Goal: Information Seeking & Learning: Learn about a topic

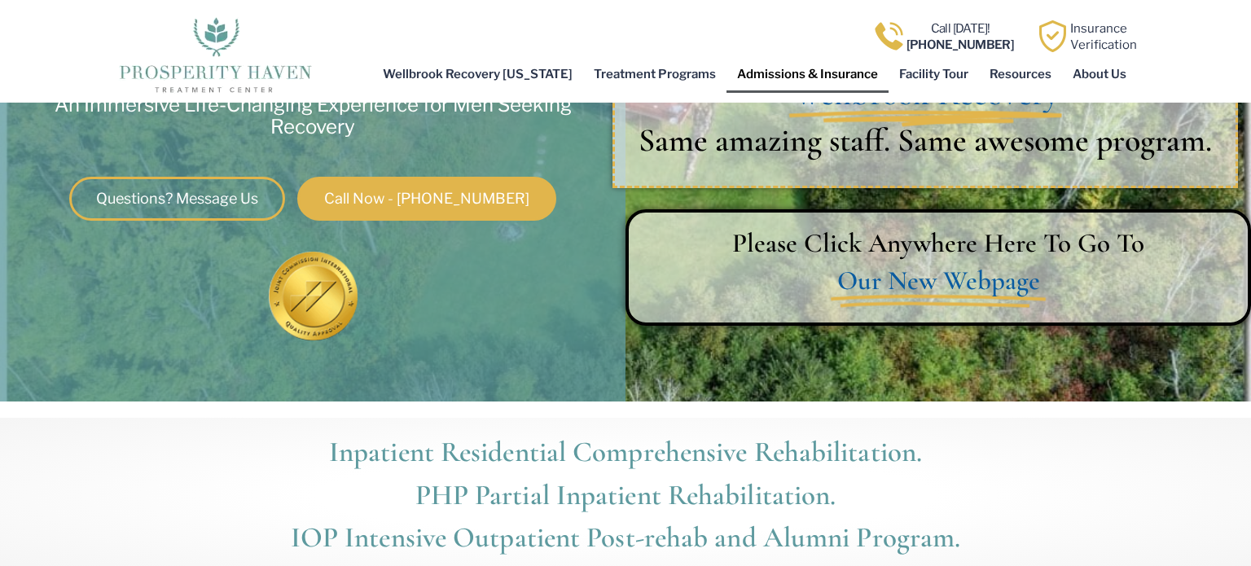
scroll to position [319, 0]
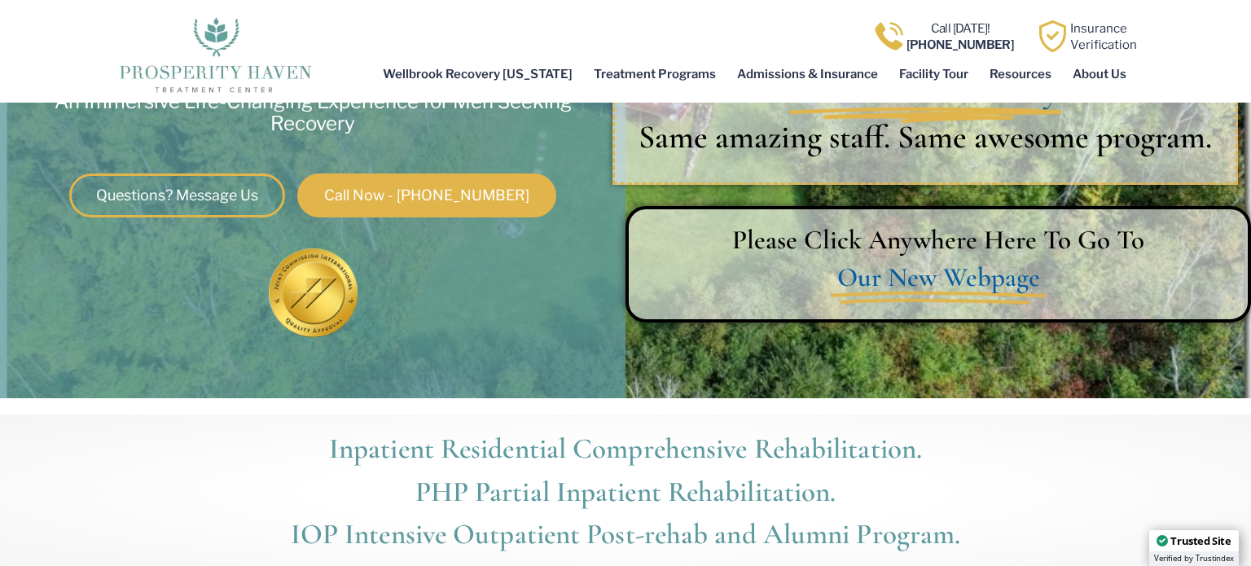
click at [118, 464] on h2 "Inpatient Residential Comprehensive Rehabilitation. PHP Partial Inpatient Rehab…" at bounding box center [625, 492] width 1251 height 129
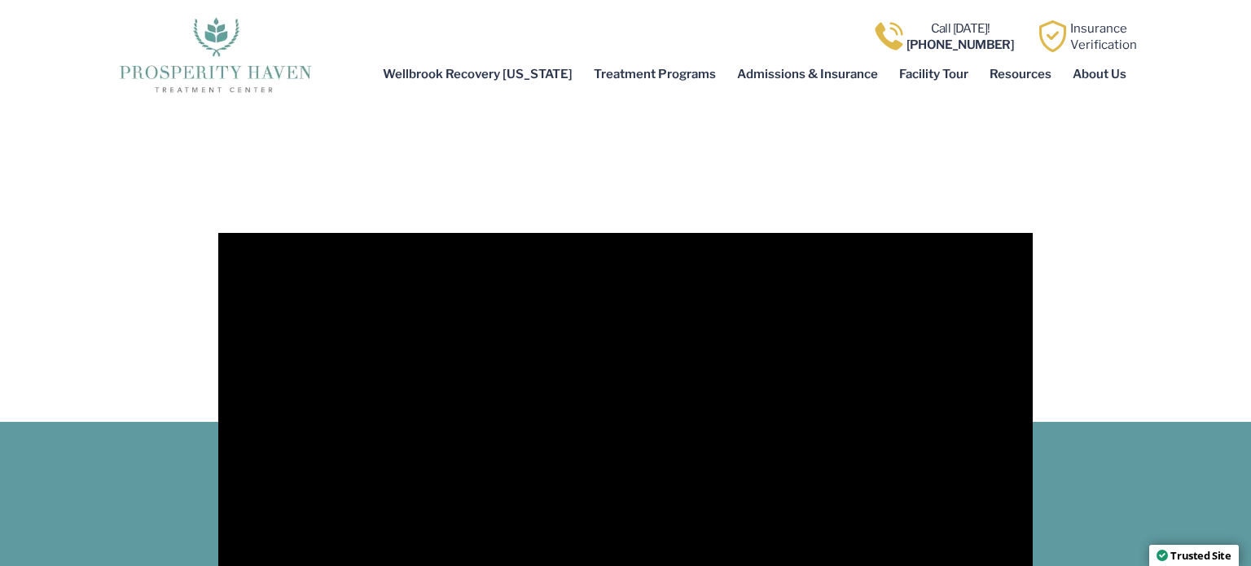
scroll to position [1288, 0]
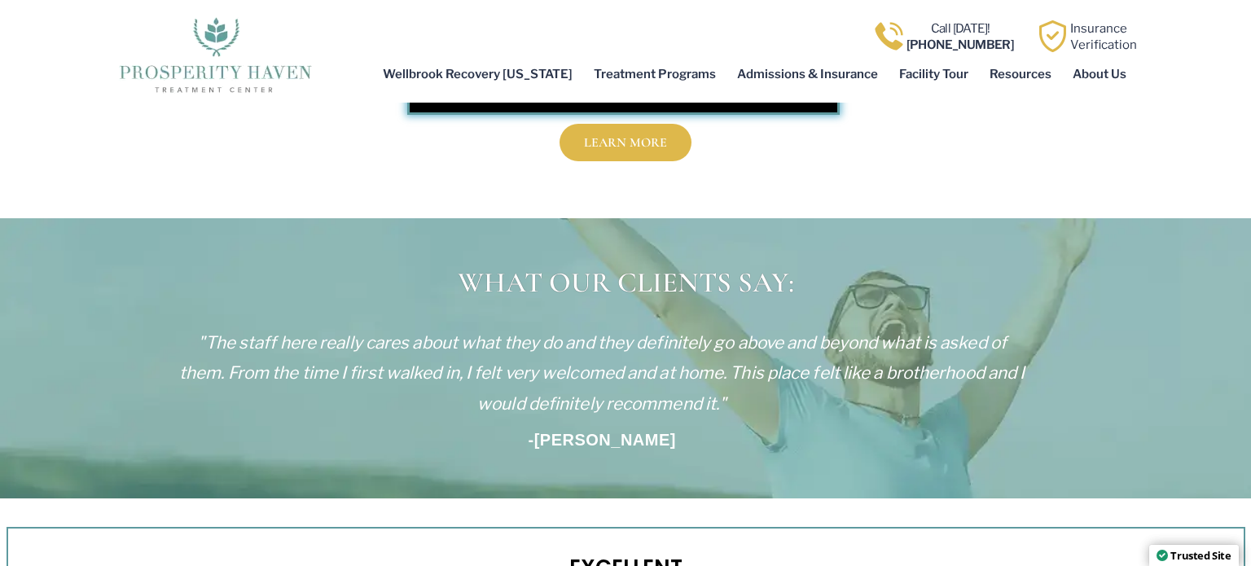
scroll to position [3860, 0]
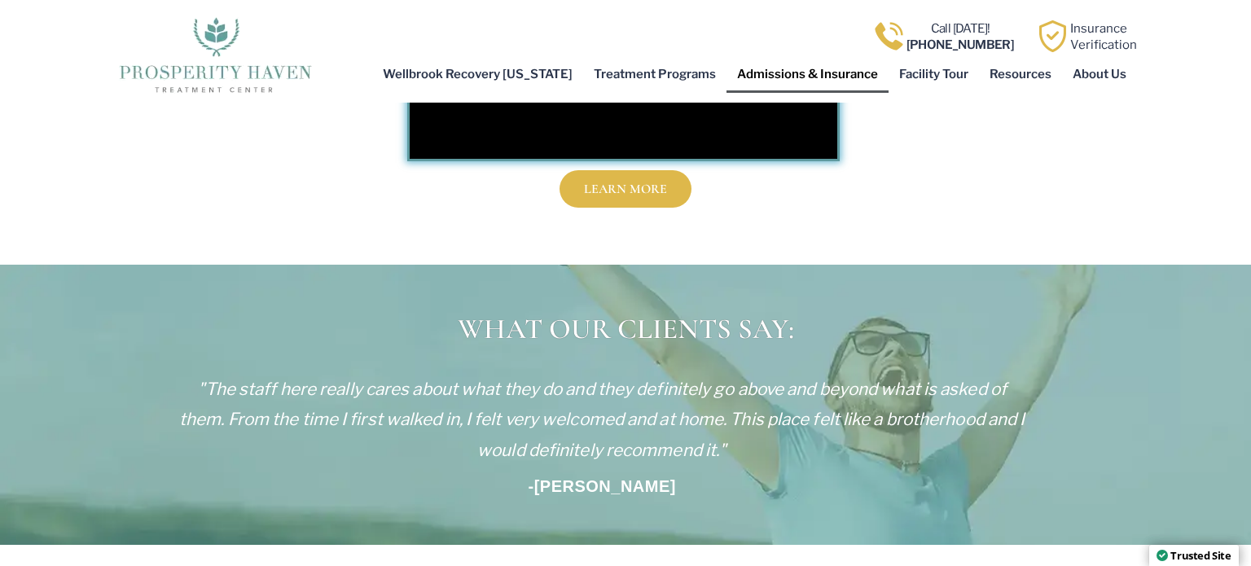
click at [841, 74] on link "Admissions & Insurance" at bounding box center [808, 73] width 162 height 37
